Goal: Task Accomplishment & Management: Manage account settings

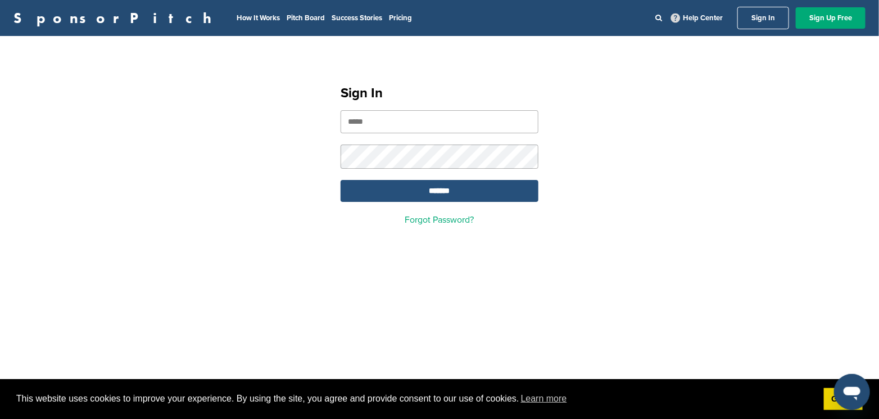
type input "**********"
click at [439, 200] on input "*******" at bounding box center [440, 191] width 198 height 22
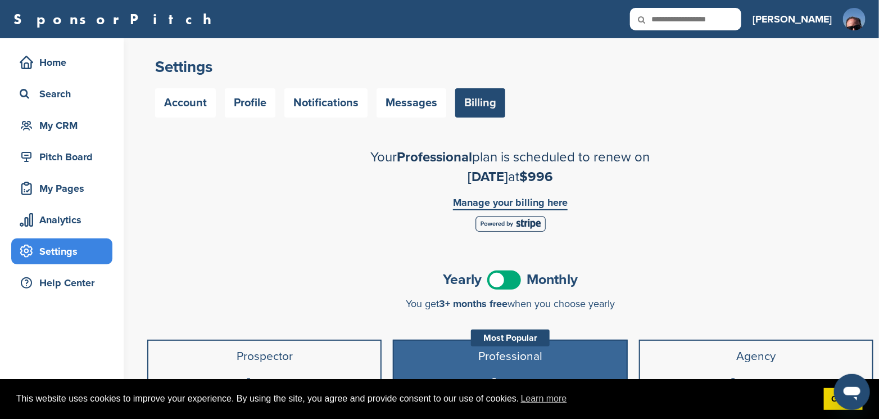
click at [825, 16] on h3 "[PERSON_NAME]" at bounding box center [792, 19] width 79 height 16
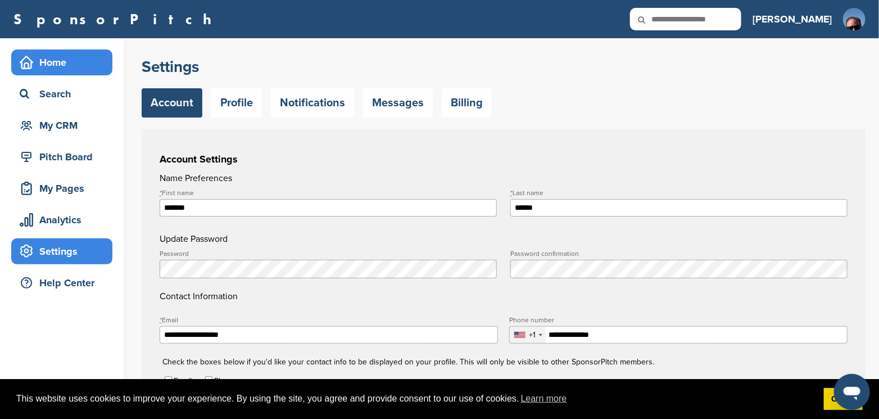
click at [58, 59] on div "Home" at bounding box center [65, 62] width 96 height 20
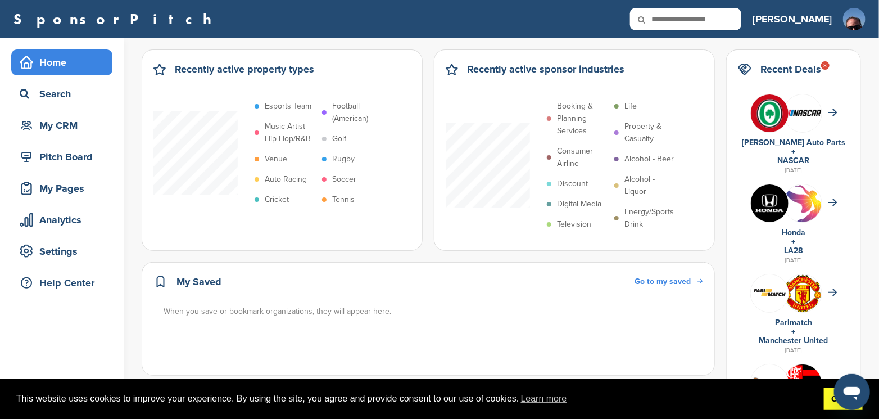
click at [829, 402] on link "Got it!" at bounding box center [843, 399] width 39 height 22
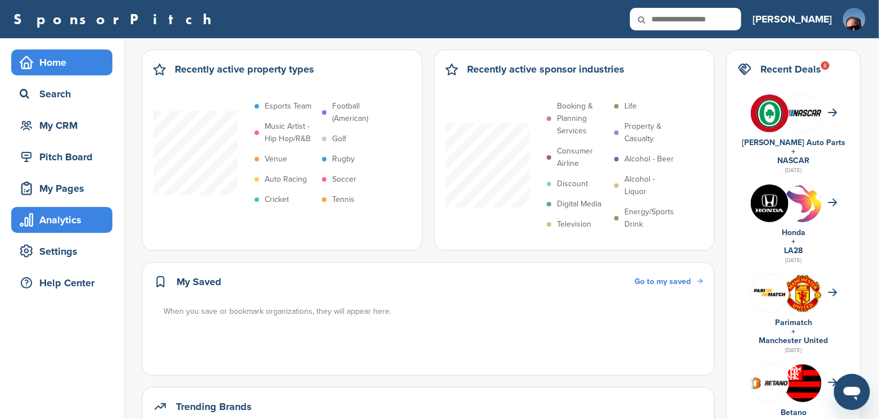
click at [51, 219] on div "Analytics" at bounding box center [65, 220] width 96 height 20
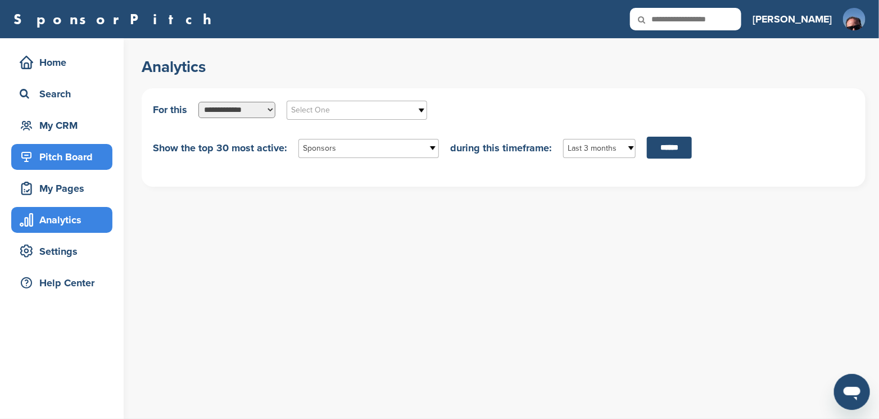
click at [73, 162] on div "Pitch Board" at bounding box center [65, 157] width 96 height 20
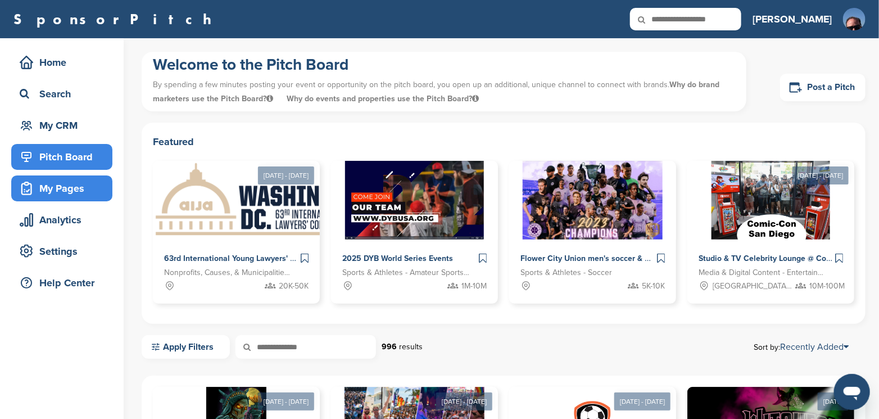
click at [57, 193] on div "My Pages" at bounding box center [65, 188] width 96 height 20
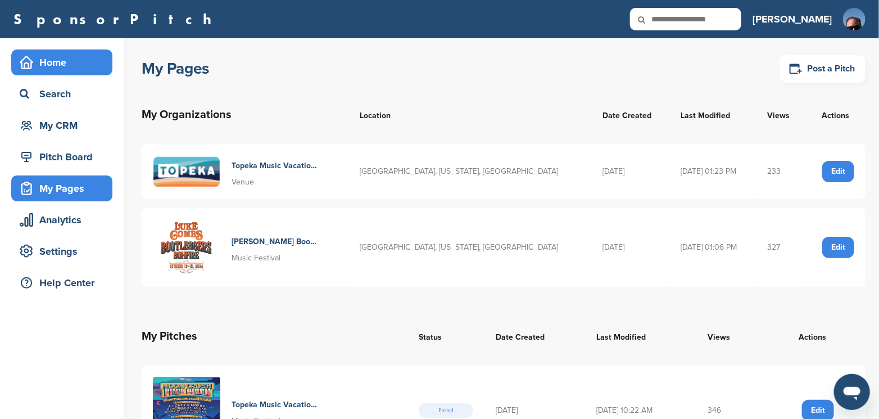
click at [42, 64] on div "Home" at bounding box center [65, 62] width 96 height 20
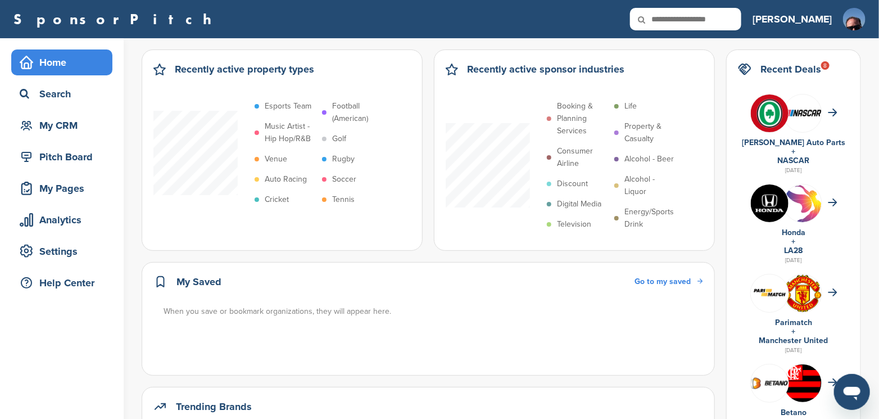
click at [821, 17] on h3 "[PERSON_NAME]" at bounding box center [792, 19] width 79 height 16
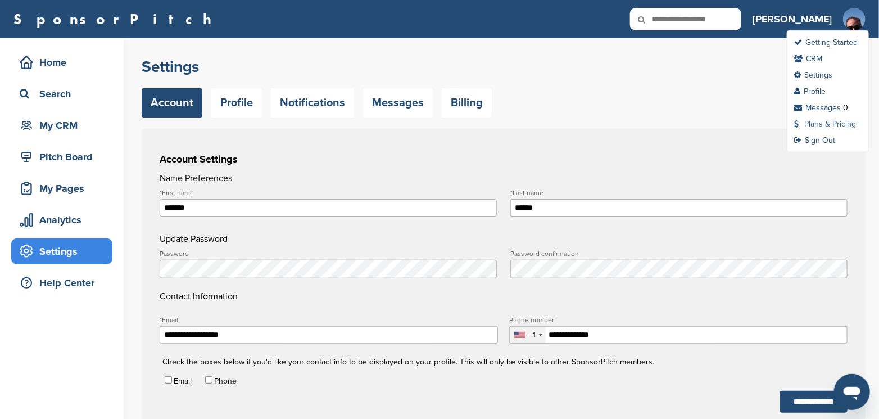
click at [829, 125] on link "Plans & Pricing" at bounding box center [825, 124] width 62 height 10
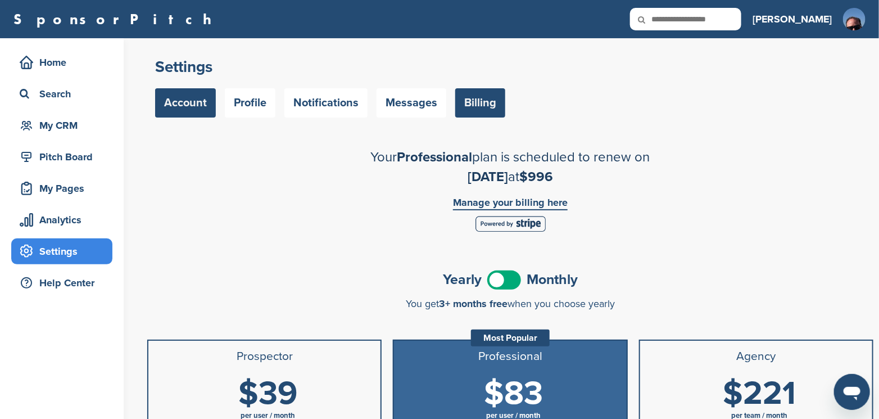
click at [189, 102] on link "Account" at bounding box center [185, 102] width 61 height 29
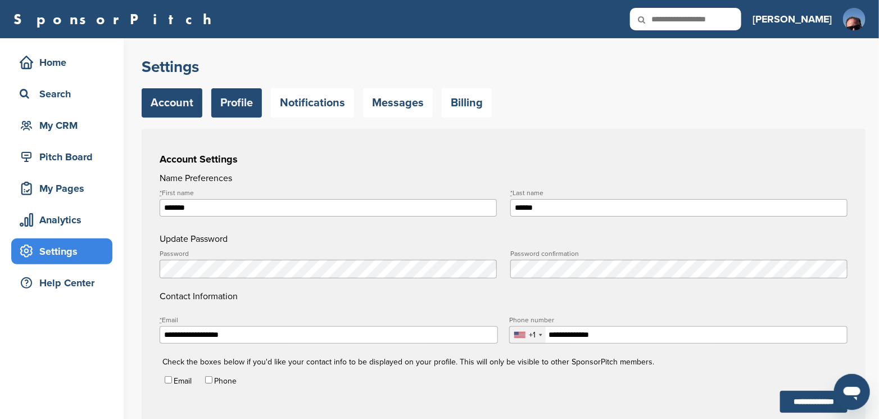
click at [230, 107] on link "Profile" at bounding box center [236, 102] width 51 height 29
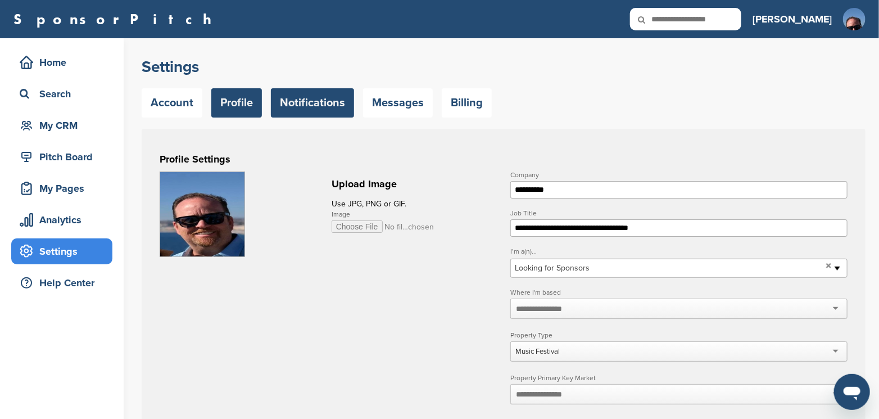
click at [334, 103] on link "Notifications" at bounding box center [312, 102] width 83 height 29
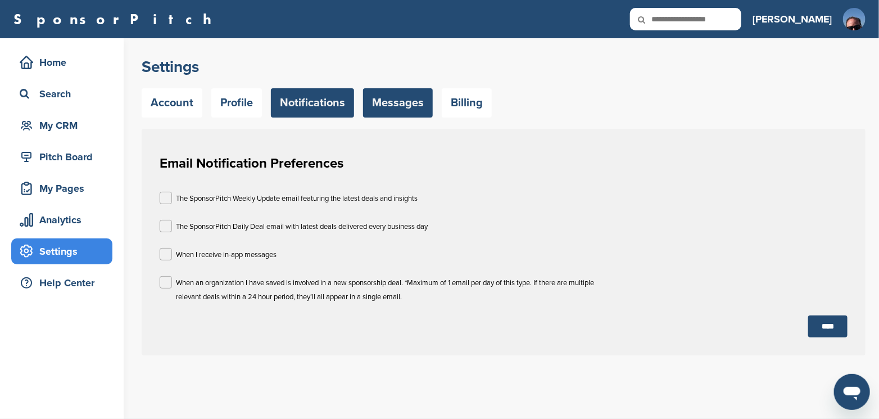
click at [402, 103] on link "Messages" at bounding box center [398, 102] width 70 height 29
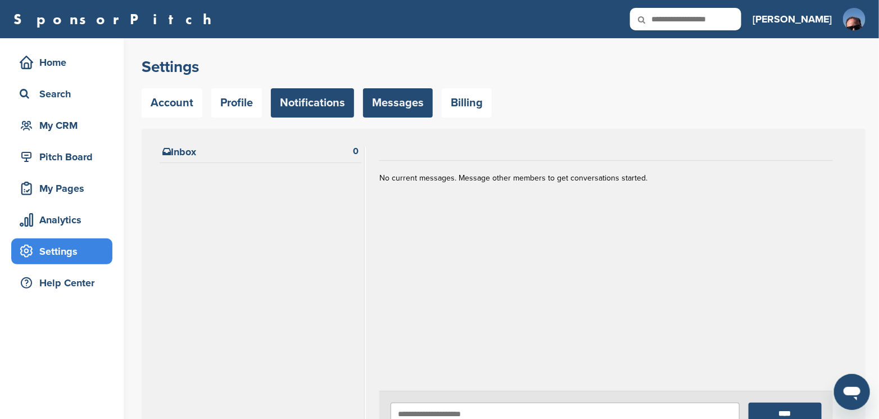
click at [346, 105] on link "Notifications" at bounding box center [312, 102] width 83 height 29
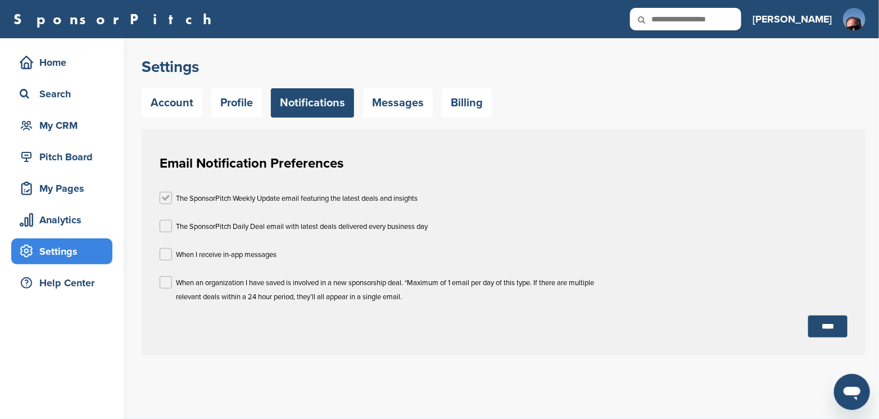
click at [164, 196] on label at bounding box center [166, 198] width 12 height 12
click at [164, 224] on label at bounding box center [166, 226] width 12 height 12
click at [164, 256] on label at bounding box center [166, 254] width 12 height 12
click at [165, 283] on label at bounding box center [166, 282] width 12 height 12
click at [830, 324] on input "****" at bounding box center [827, 326] width 39 height 22
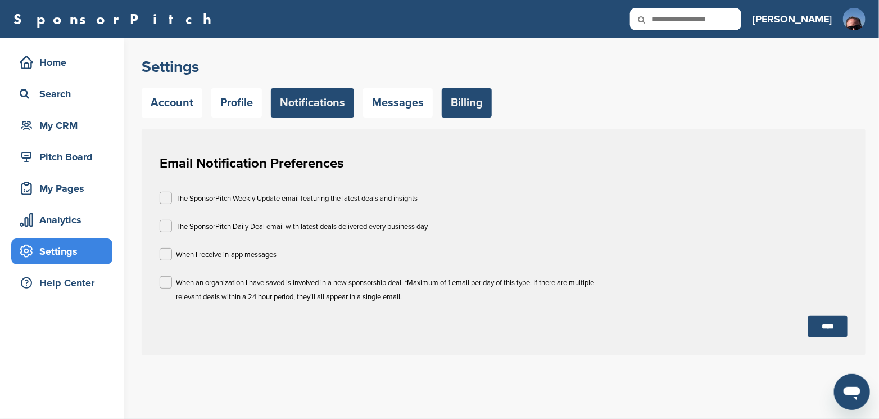
click at [470, 105] on link "Billing" at bounding box center [467, 102] width 50 height 29
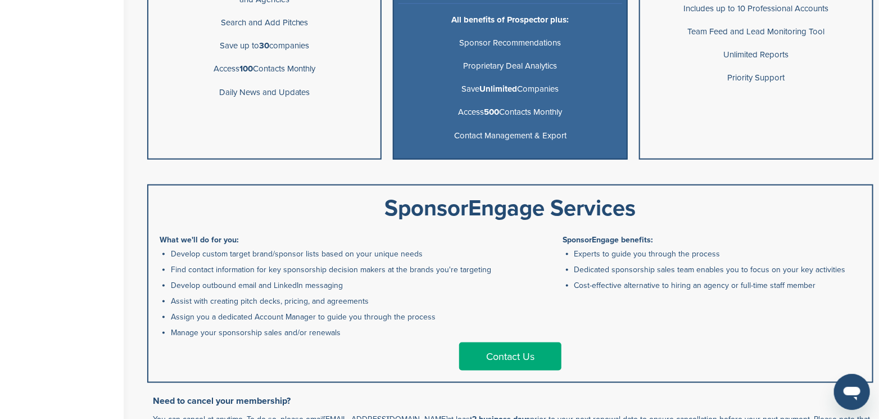
scroll to position [618, 0]
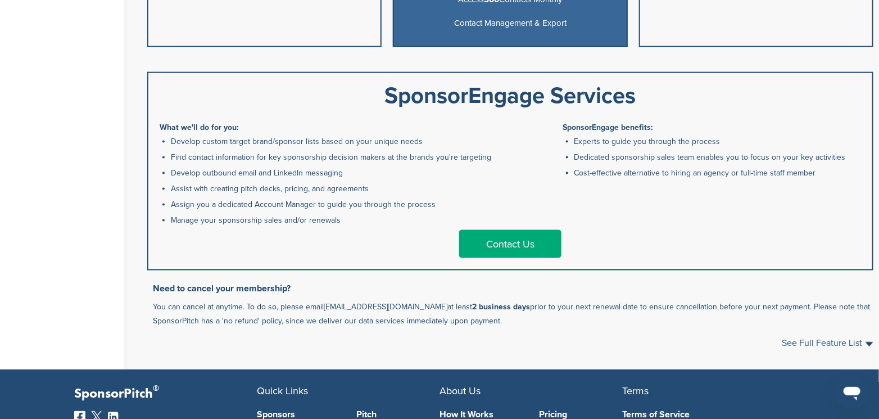
click at [846, 342] on span "See Full Feature List" at bounding box center [828, 343] width 92 height 9
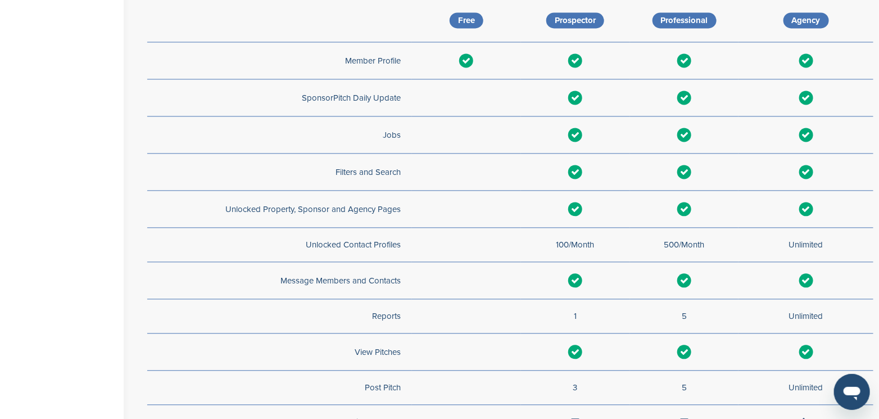
scroll to position [956, 0]
